Goal: Navigation & Orientation: Find specific page/section

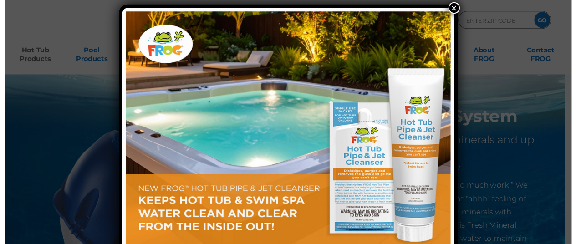
scroll to position [5, 0]
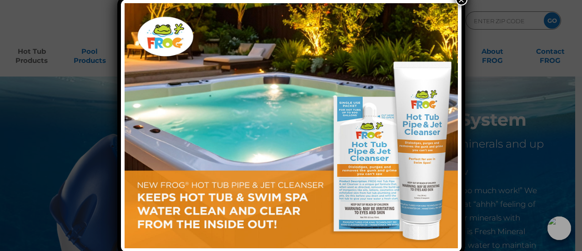
click at [459, 4] on button "×" at bounding box center [462, 0] width 12 height 12
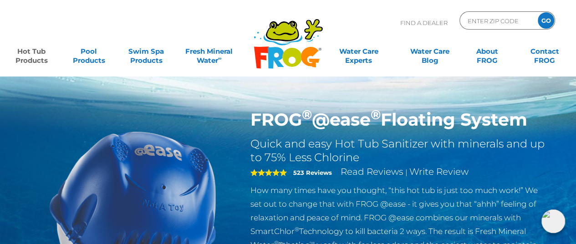
click at [276, 148] on h2 "Quick and easy Hot Tub Sanitizer with minerals and up to 75% Less Chlorine" at bounding box center [398, 150] width 297 height 27
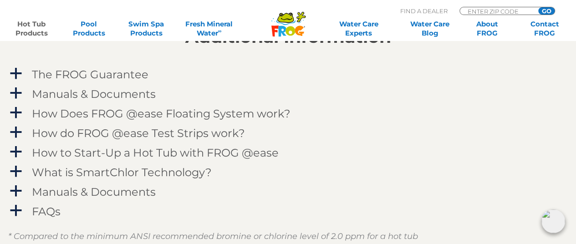
scroll to position [937, 0]
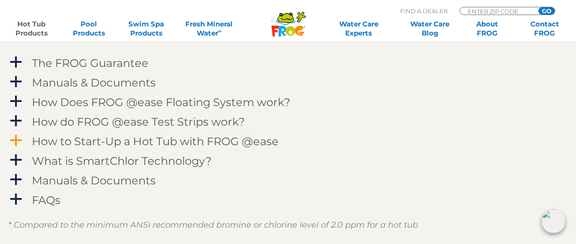
click at [134, 133] on div "How to Start-Up a Hot Tub with FROG @ease" at bounding box center [268, 141] width 476 height 17
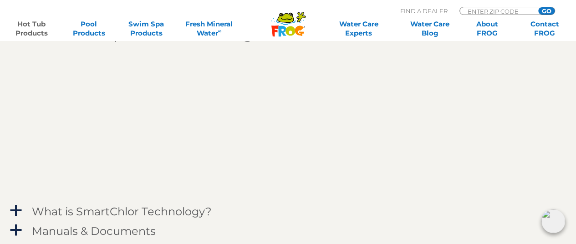
scroll to position [1046, 0]
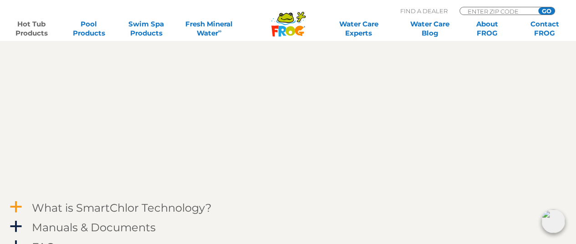
click at [349, 209] on div "What is SmartChlor Technology?" at bounding box center [268, 207] width 476 height 17
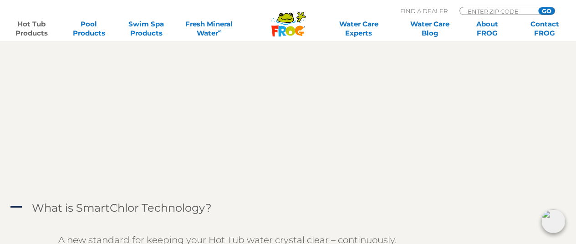
click at [476, 13] on div "MENU MENU Hot Tub Products All Hot Tub Products All Hot Tub Products FROG @ease…" at bounding box center [287, 21] width 557 height 17
click at [473, 10] on input "Zip Code Form" at bounding box center [496, 11] width 61 height 8
type input "28277"
click at [538, 7] on input "GO" at bounding box center [546, 10] width 16 height 7
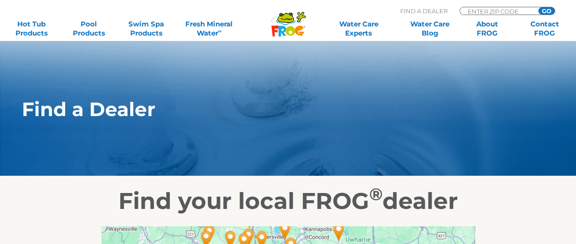
scroll to position [213, 0]
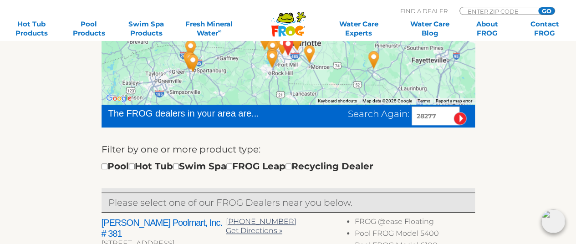
click at [150, 167] on div "Pool Hot Tub Swim Spa FROG Leap Recycling Dealer" at bounding box center [237, 166] width 272 height 15
click at [135, 167] on input "checkbox" at bounding box center [132, 166] width 6 height 6
checkbox input "true"
